Goal: Information Seeking & Learning: Learn about a topic

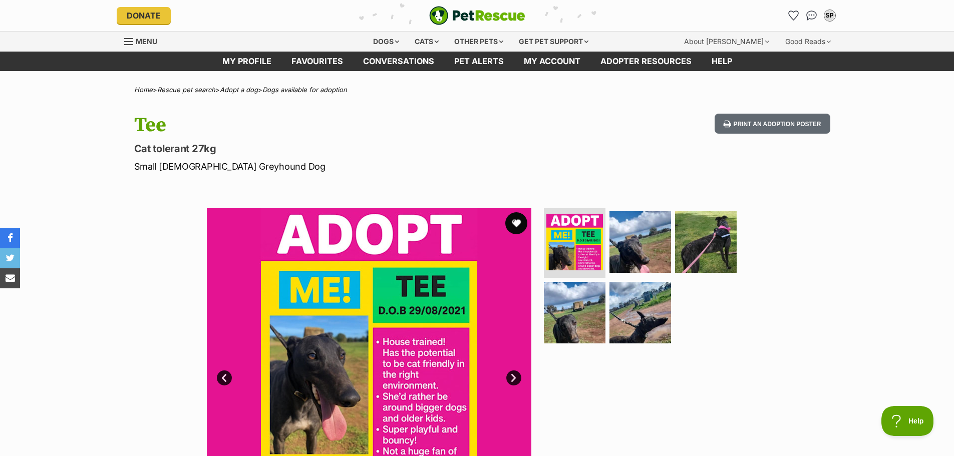
click at [516, 223] on button "favourite" at bounding box center [516, 223] width 22 height 22
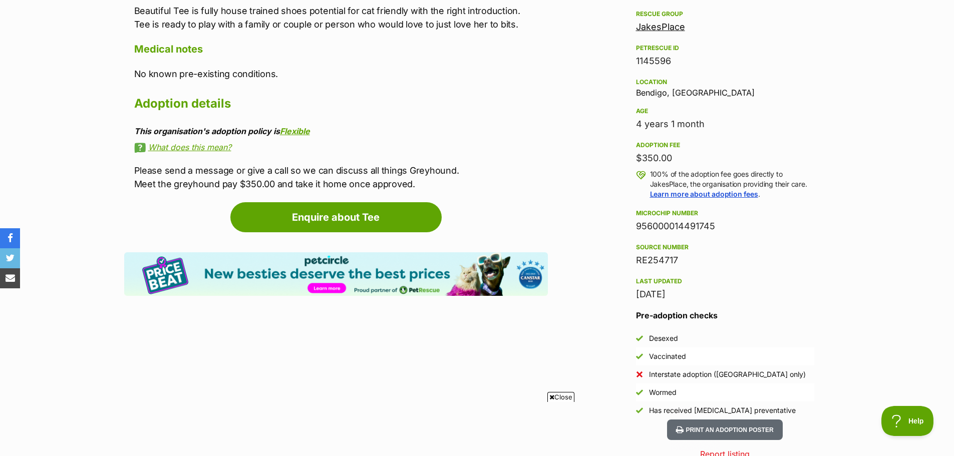
scroll to position [601, 0]
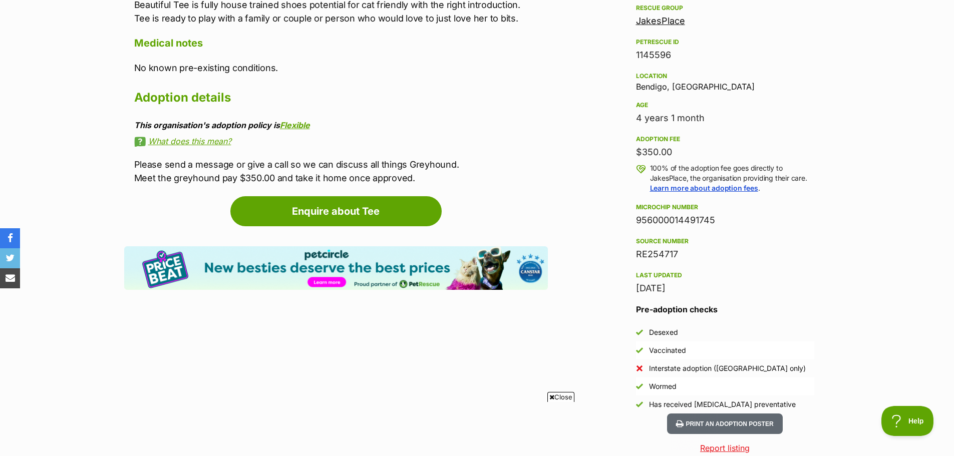
click at [562, 396] on span "Close" at bounding box center [561, 397] width 27 height 10
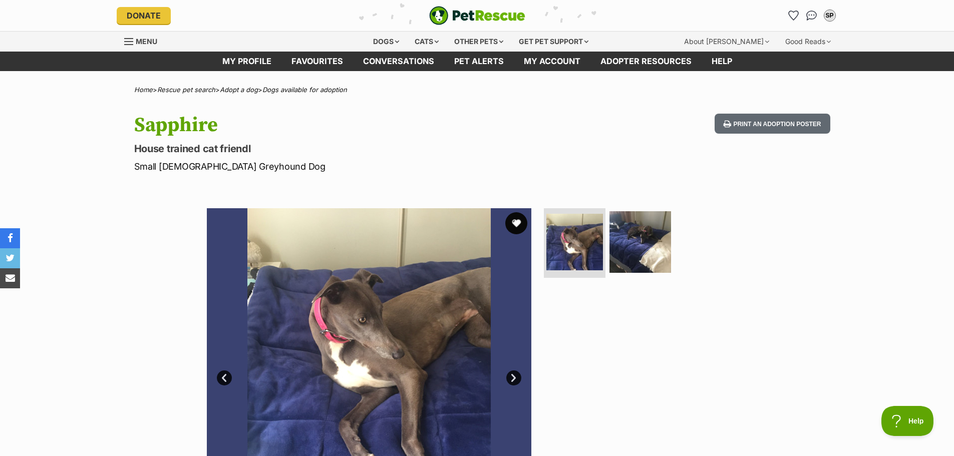
click at [513, 222] on button "favourite" at bounding box center [516, 223] width 22 height 22
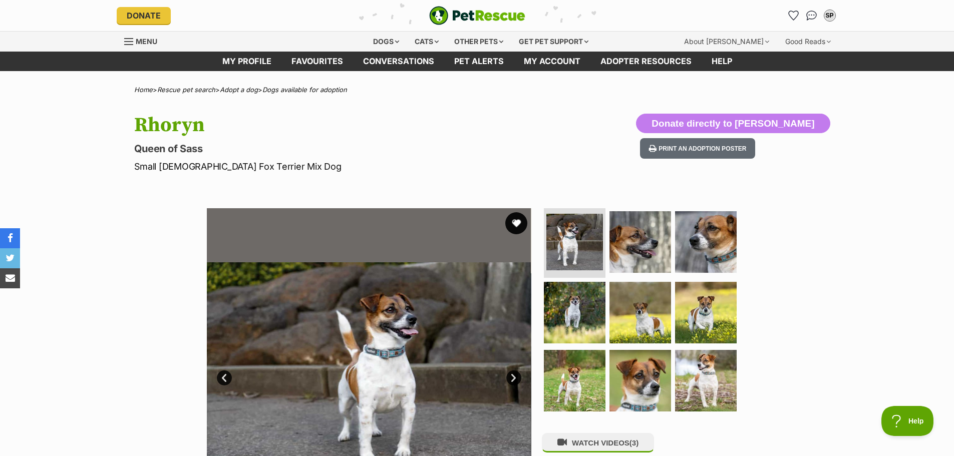
click at [517, 219] on button "favourite" at bounding box center [516, 223] width 22 height 22
click at [513, 375] on link "Next" at bounding box center [513, 378] width 15 height 15
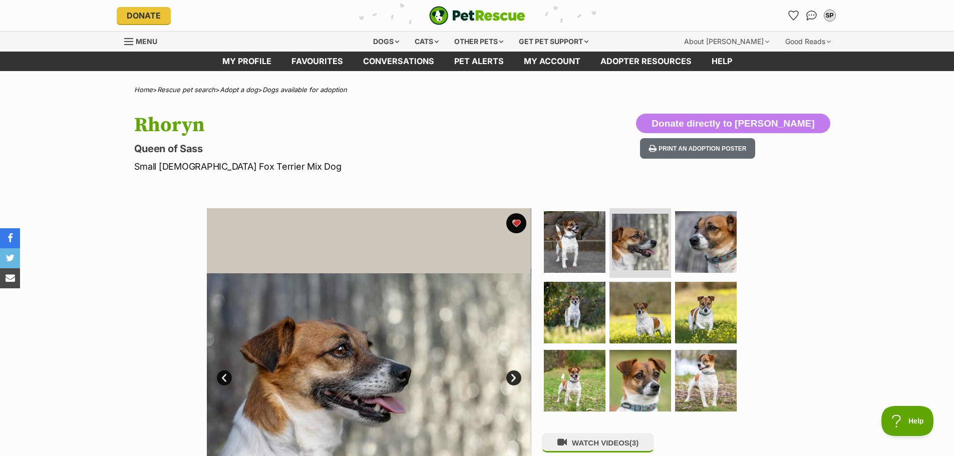
click at [513, 375] on link "Next" at bounding box center [513, 378] width 15 height 15
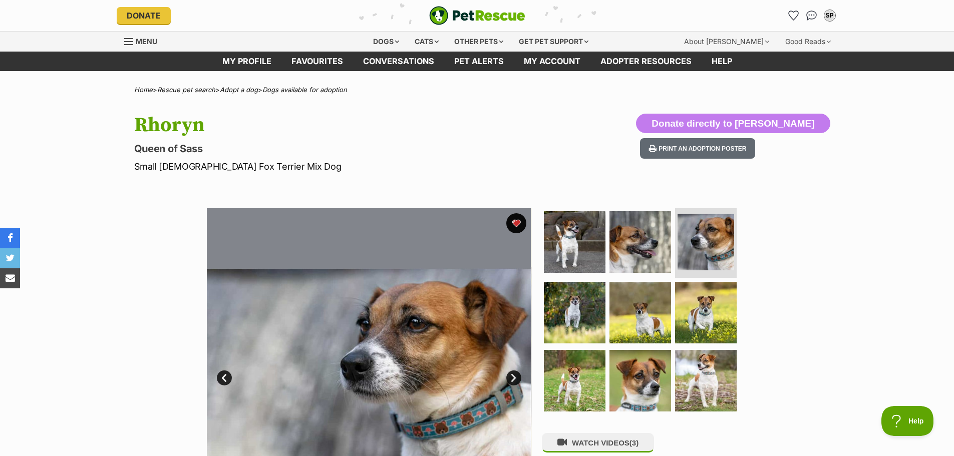
click at [513, 375] on link "Next" at bounding box center [513, 378] width 15 height 15
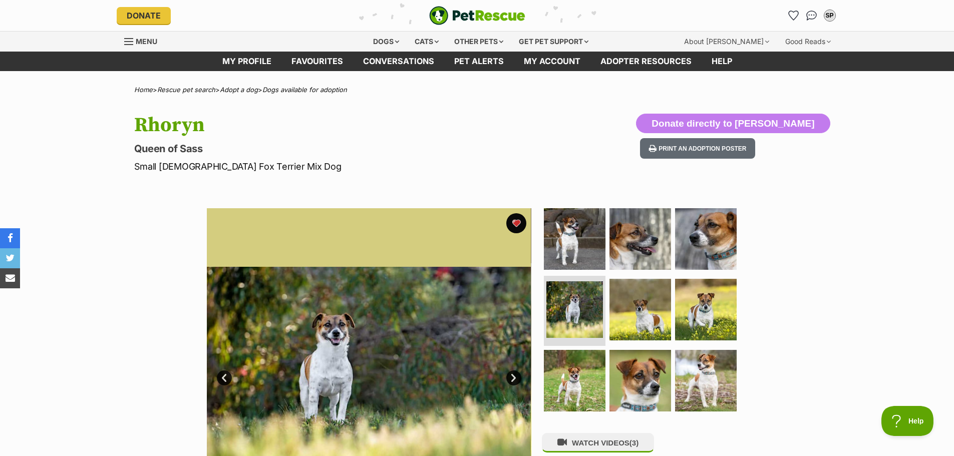
click at [513, 375] on link "Next" at bounding box center [513, 378] width 15 height 15
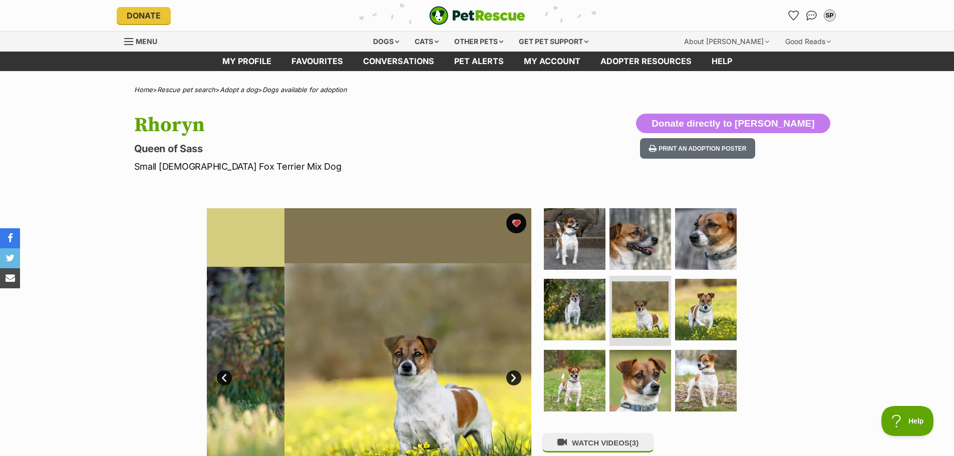
click at [513, 375] on link "Next" at bounding box center [513, 378] width 15 height 15
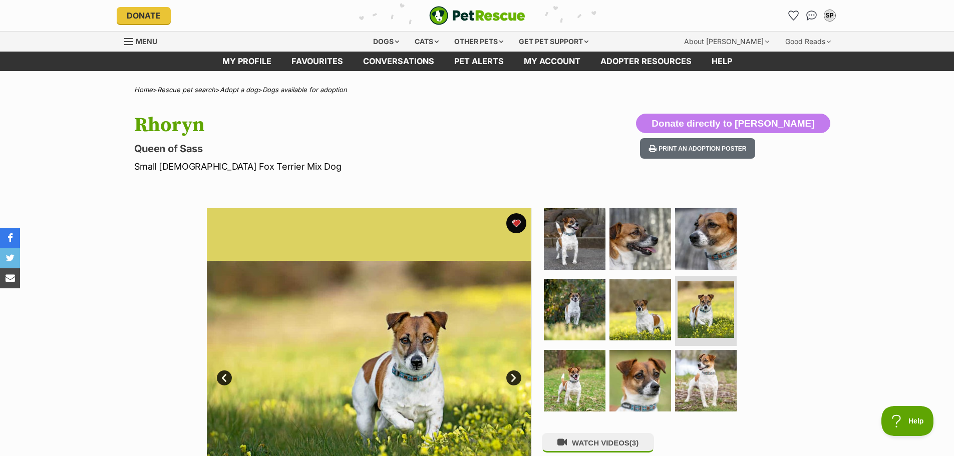
click at [513, 375] on link "Next" at bounding box center [513, 378] width 15 height 15
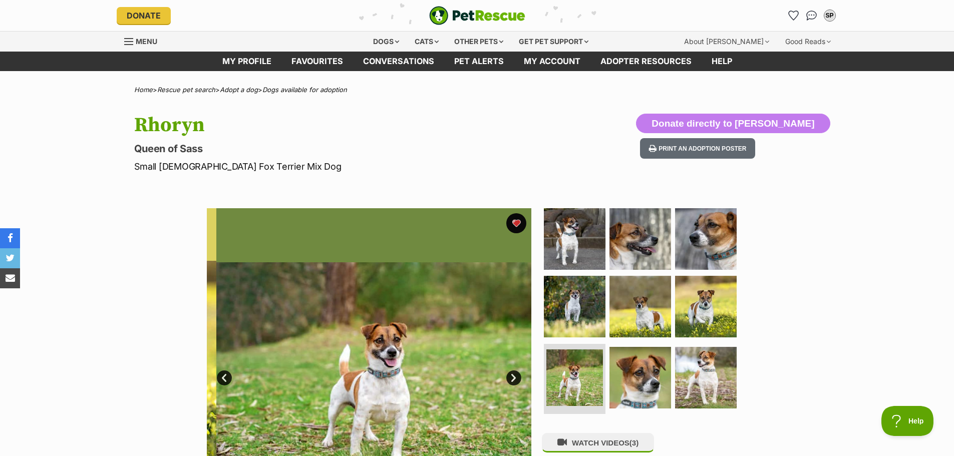
click at [513, 375] on link "Next" at bounding box center [513, 378] width 15 height 15
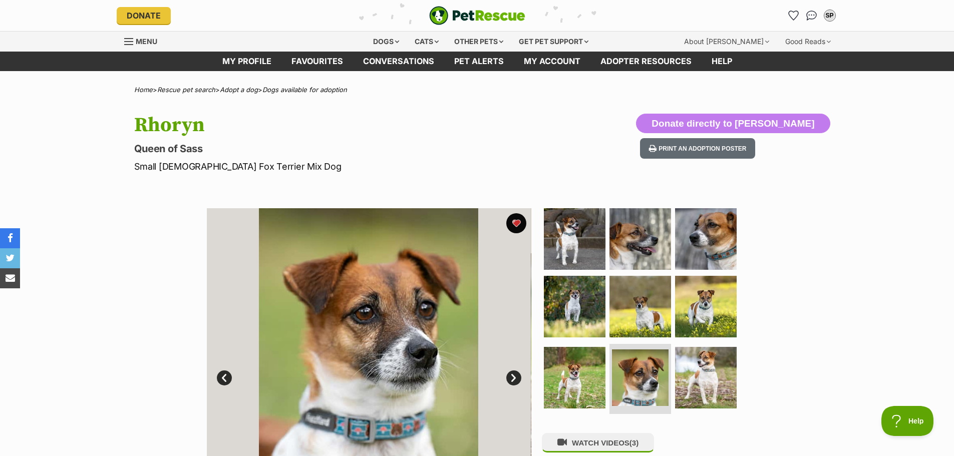
click at [513, 375] on link "Next" at bounding box center [513, 378] width 15 height 15
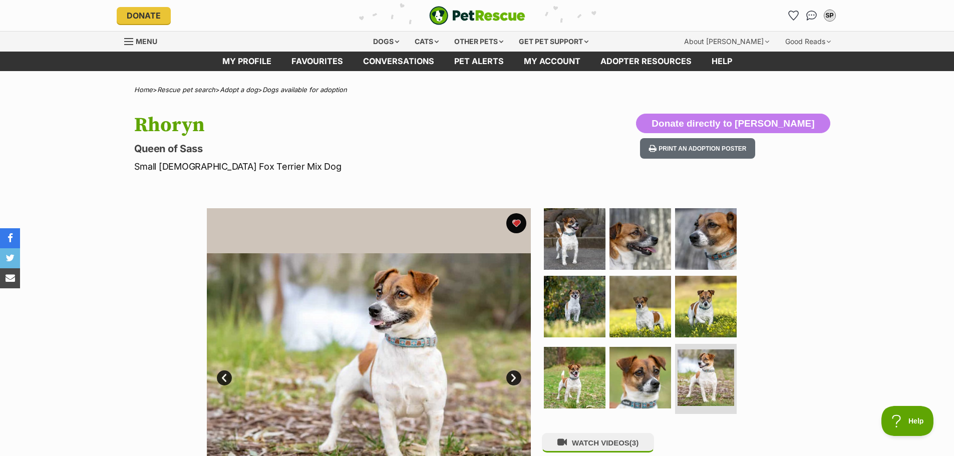
click at [513, 375] on link "Next" at bounding box center [513, 378] width 15 height 15
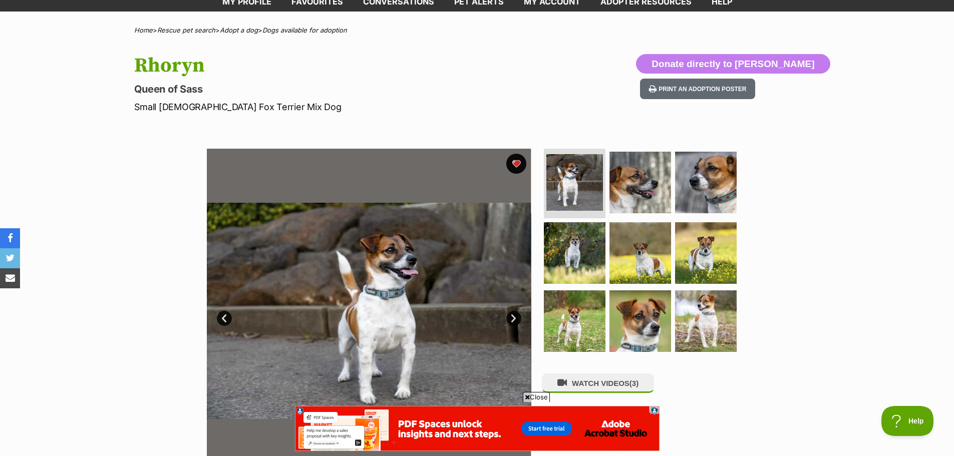
scroll to position [200, 0]
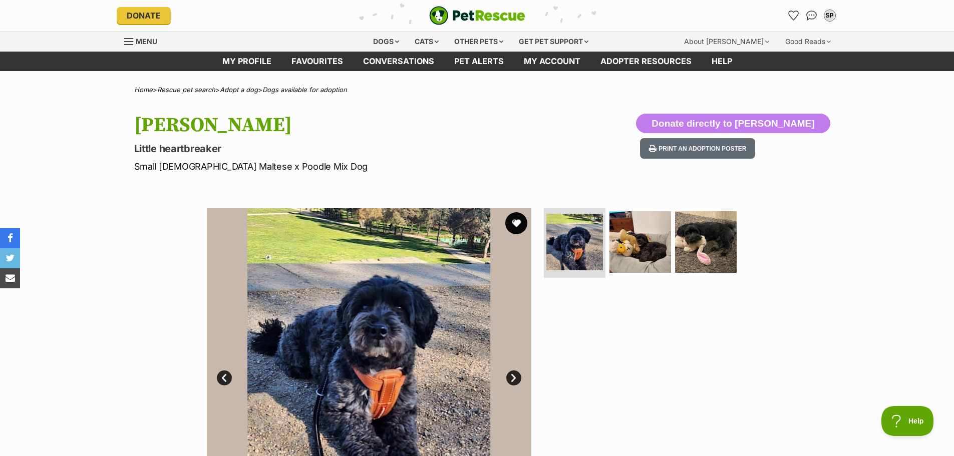
click at [516, 221] on button "favourite" at bounding box center [516, 223] width 22 height 22
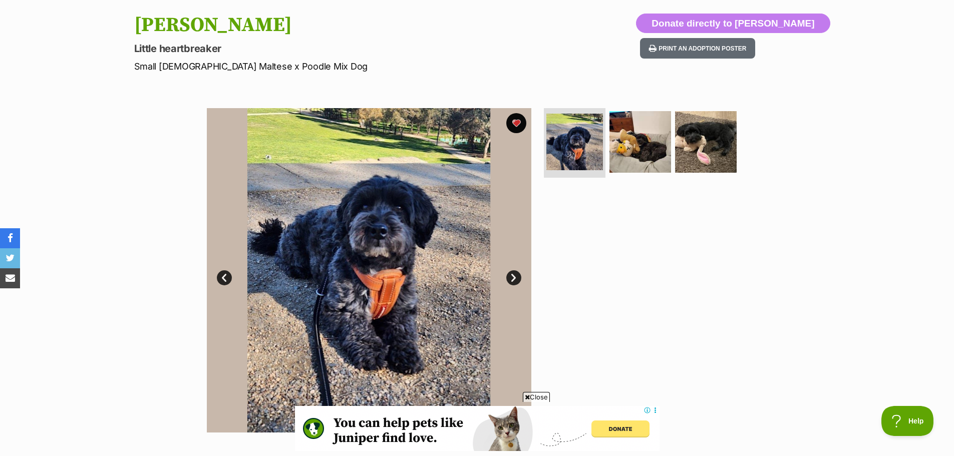
click at [541, 396] on span "Close" at bounding box center [536, 397] width 27 height 10
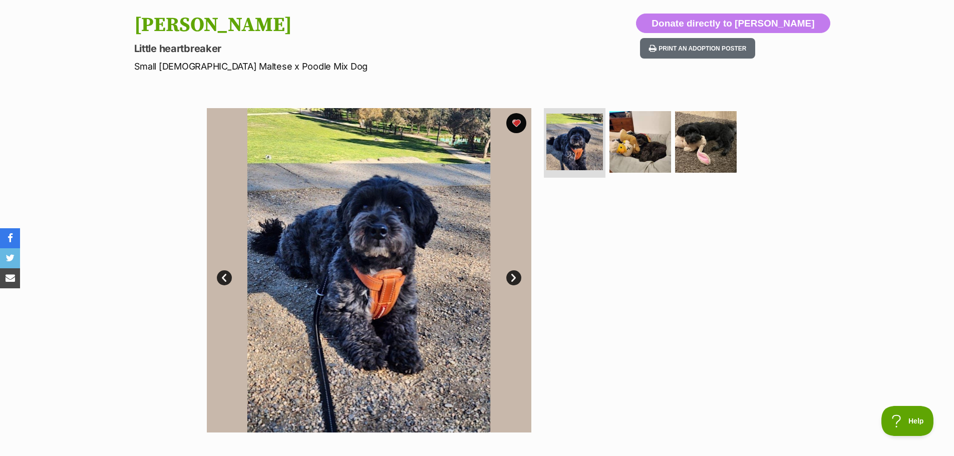
click at [515, 278] on link "Next" at bounding box center [513, 277] width 15 height 15
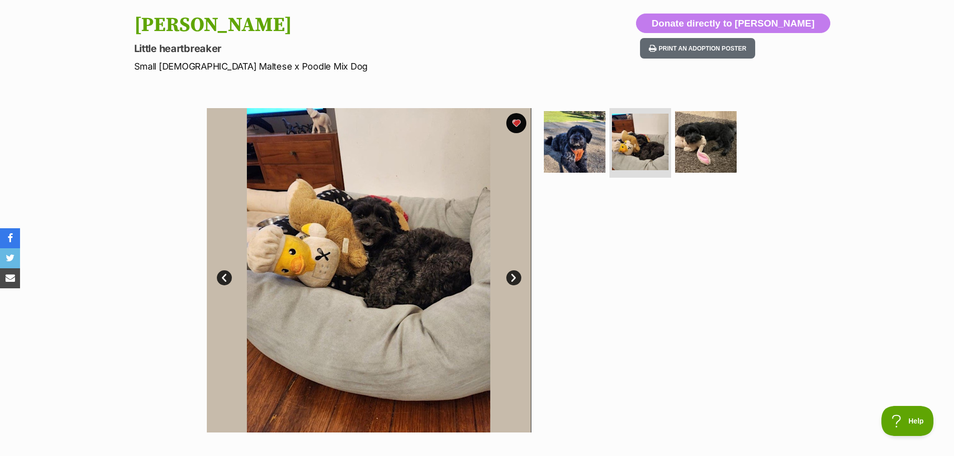
click at [513, 282] on link "Next" at bounding box center [513, 277] width 15 height 15
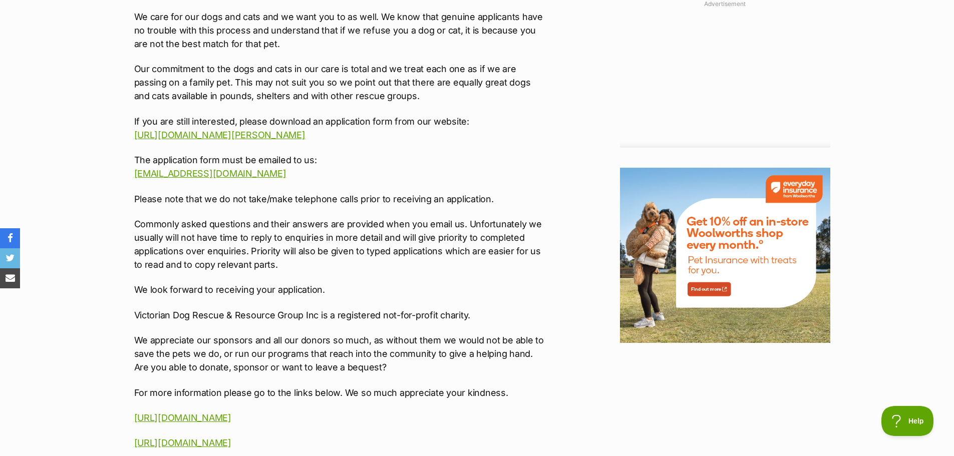
scroll to position [1152, 0]
